Goal: Check status: Check status

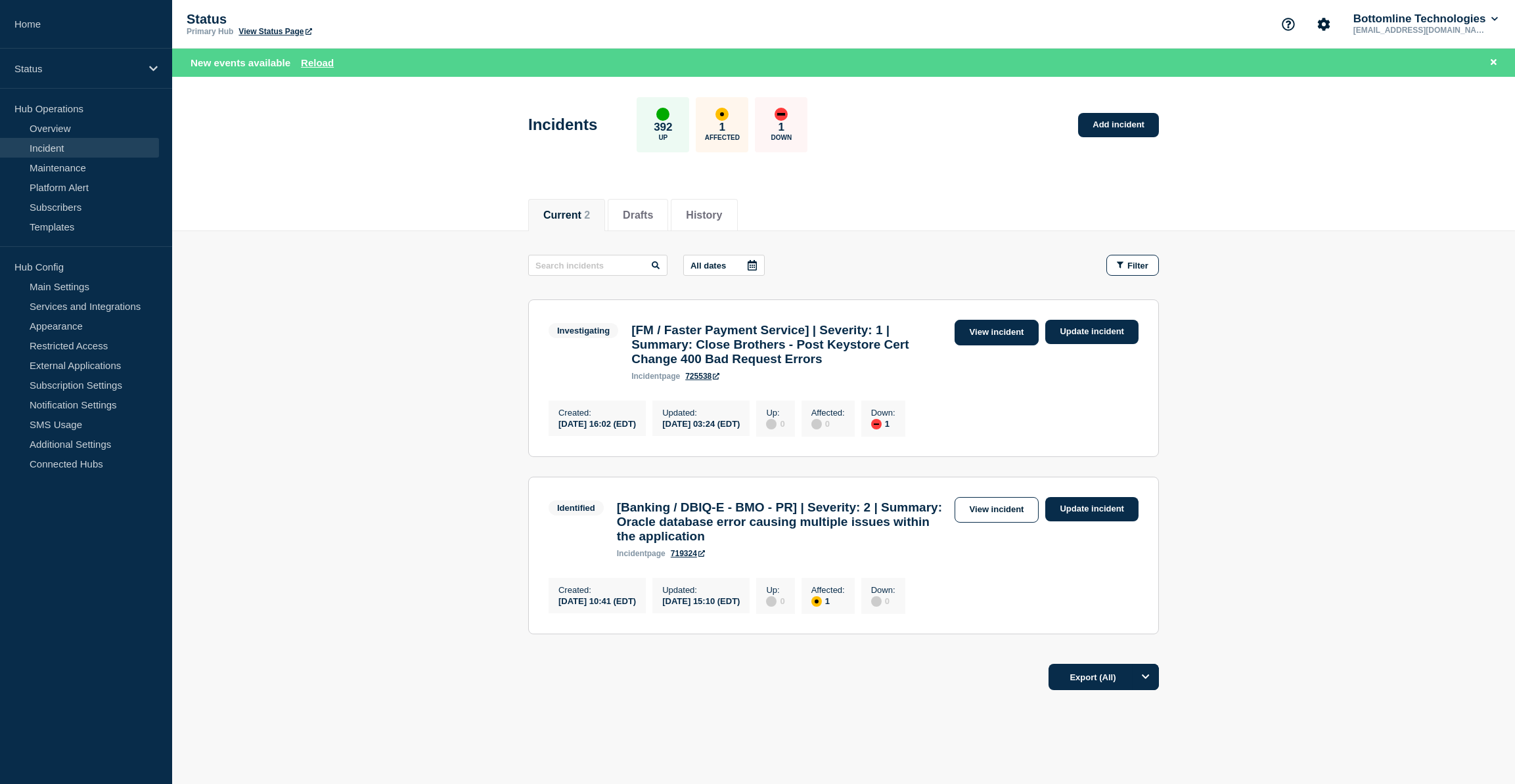
click at [1003, 328] on link "View incident" at bounding box center [997, 333] width 85 height 26
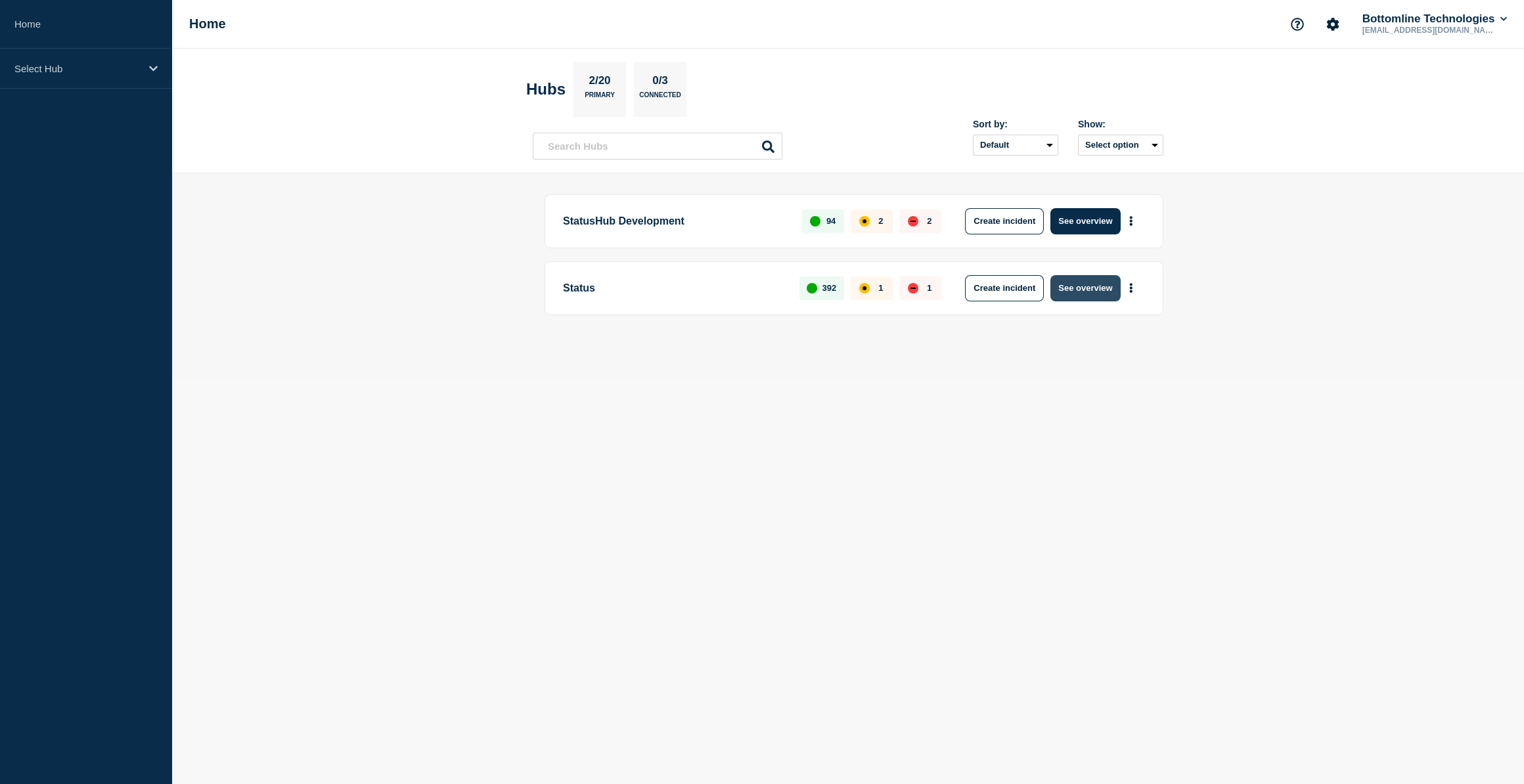
click at [1095, 285] on button "See overview" at bounding box center [1085, 288] width 70 height 26
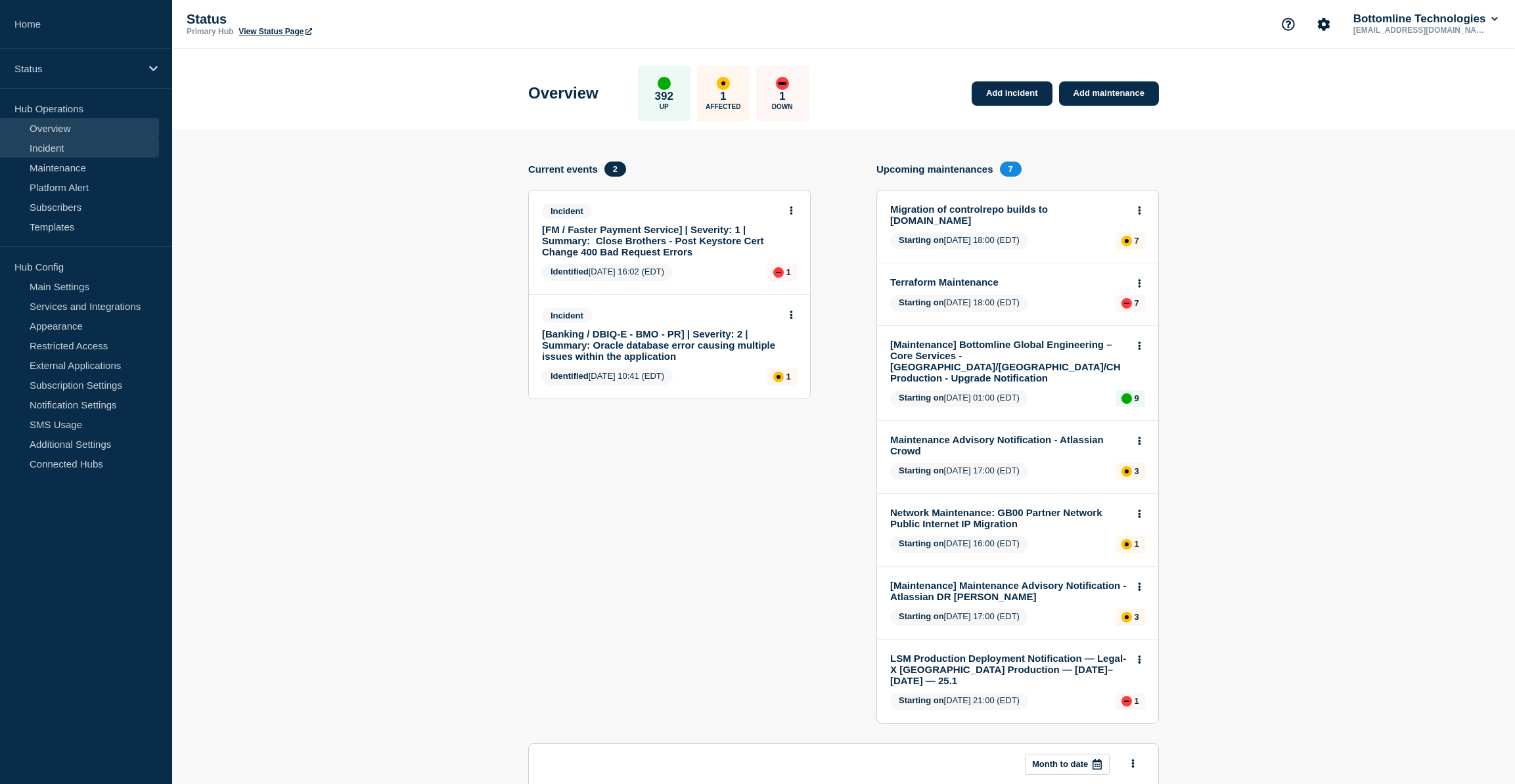
click at [56, 139] on link "Incident" at bounding box center [80, 148] width 159 height 20
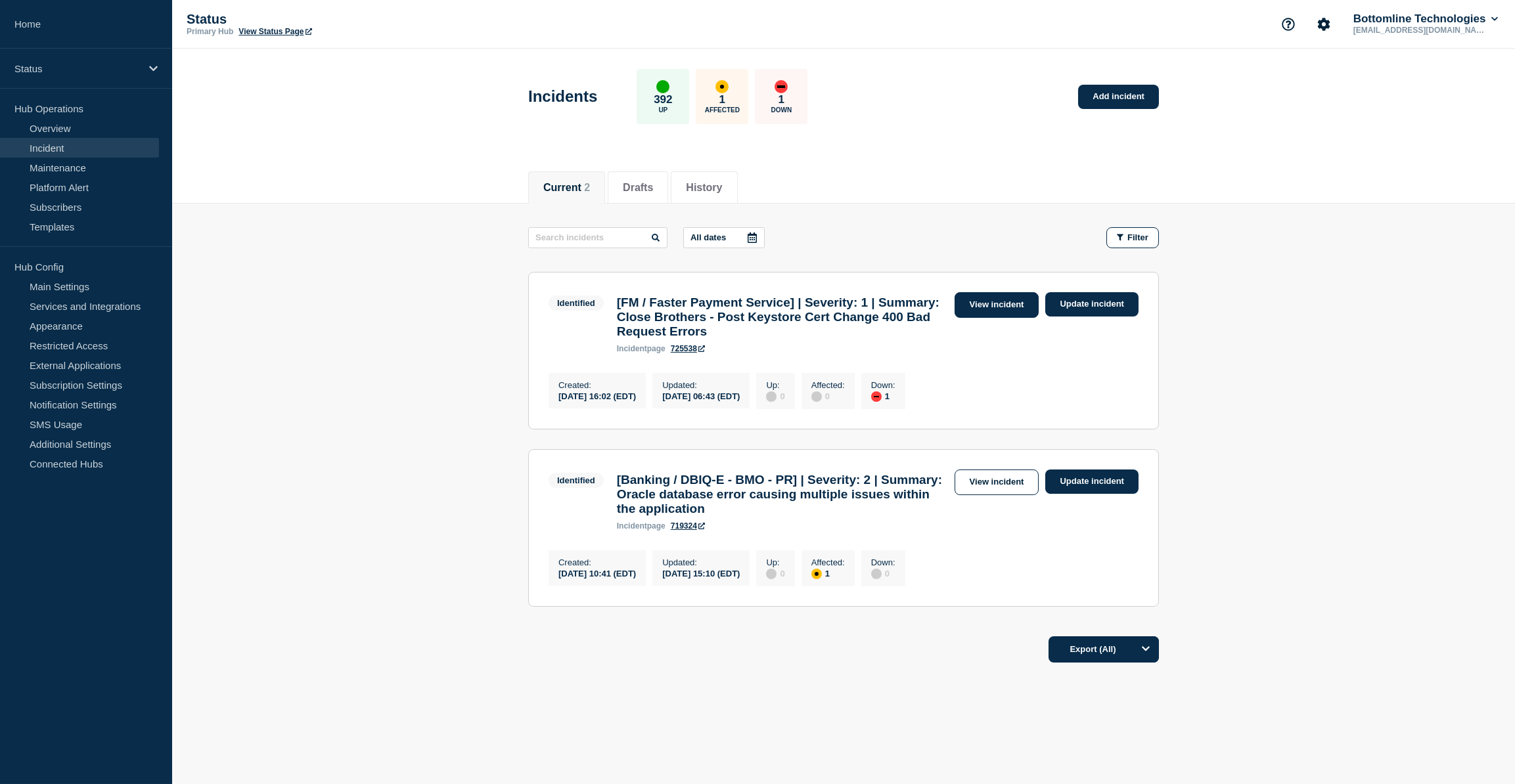
click at [1015, 305] on link "View incident" at bounding box center [997, 305] width 85 height 26
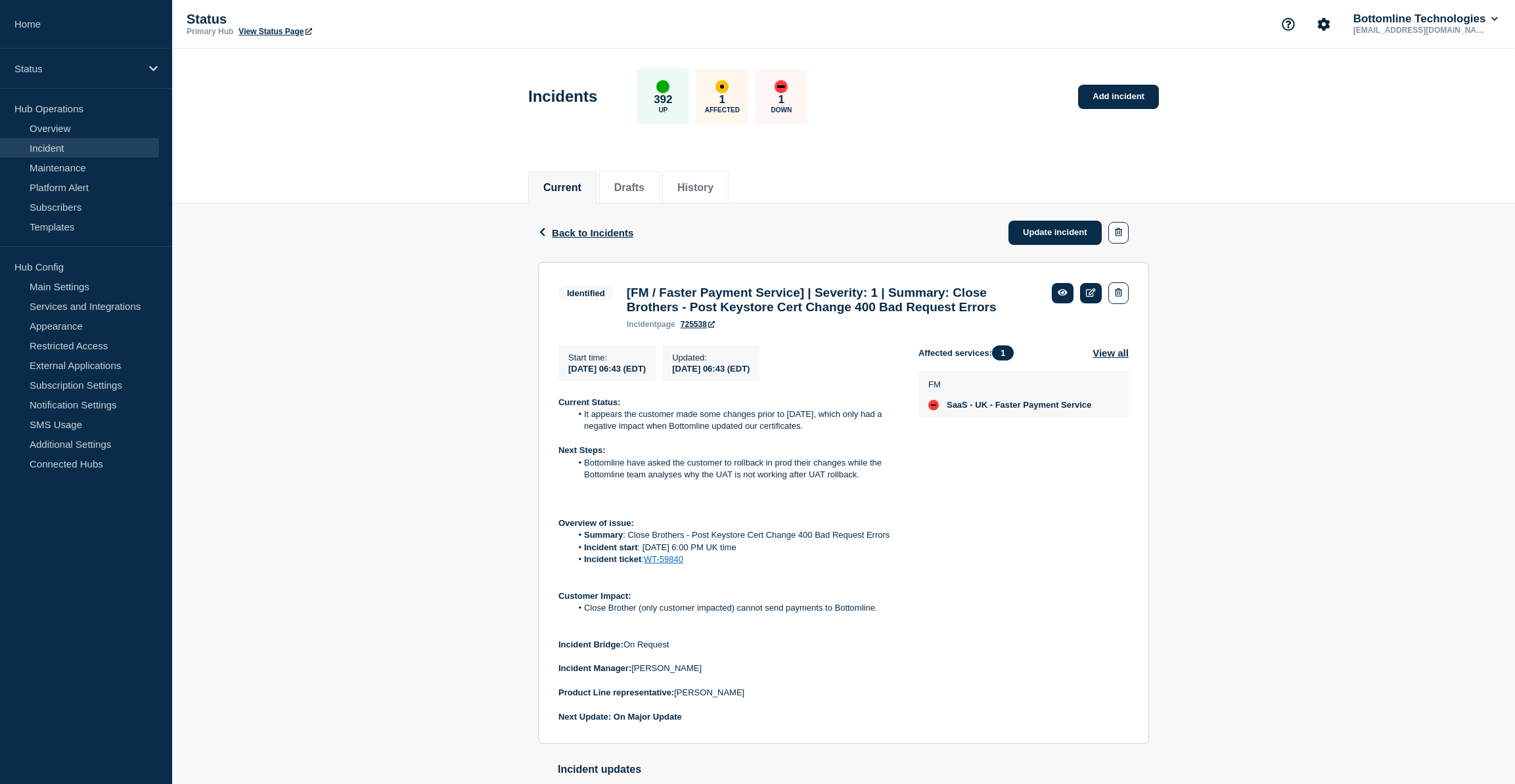
click at [664, 564] on link "WT-59840" at bounding box center [663, 559] width 39 height 10
